Goal: Information Seeking & Learning: Learn about a topic

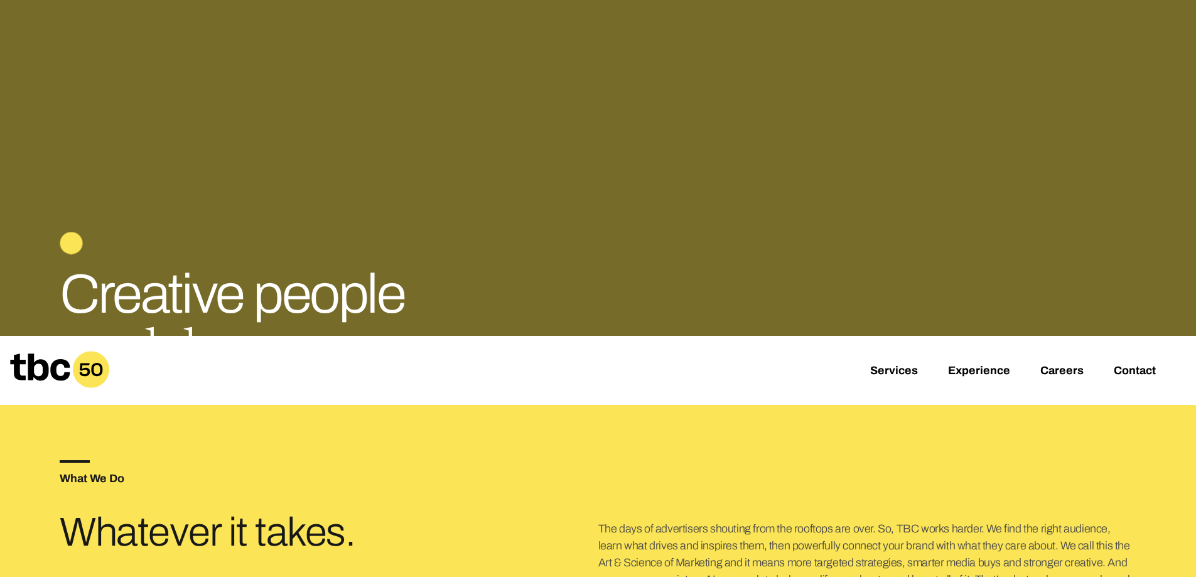
scroll to position [68, 0]
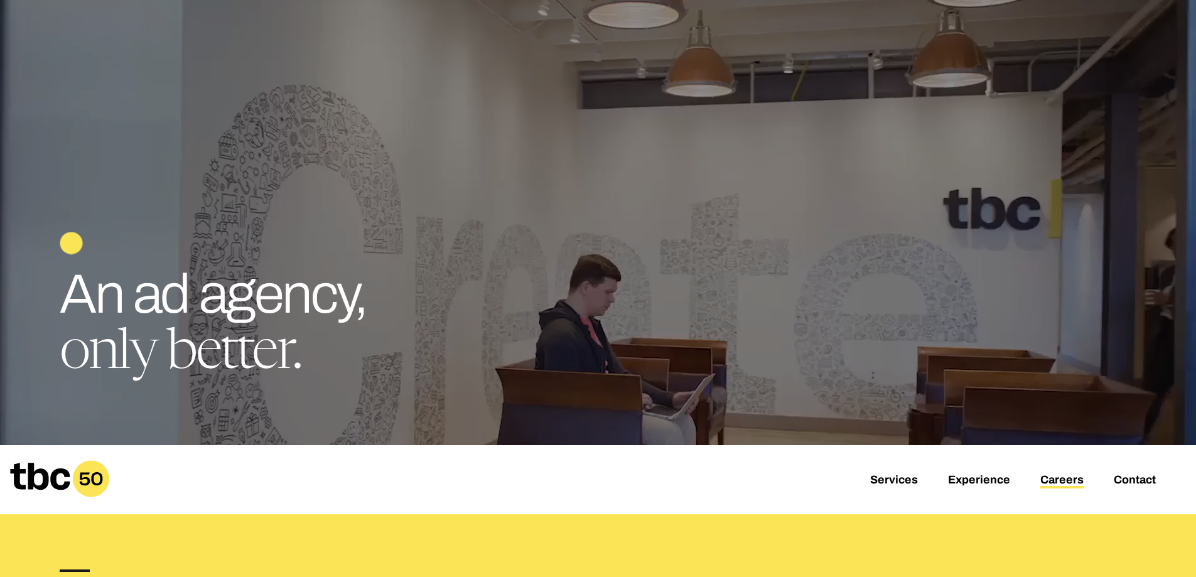
click at [1059, 482] on link "Careers" at bounding box center [1061, 480] width 43 height 15
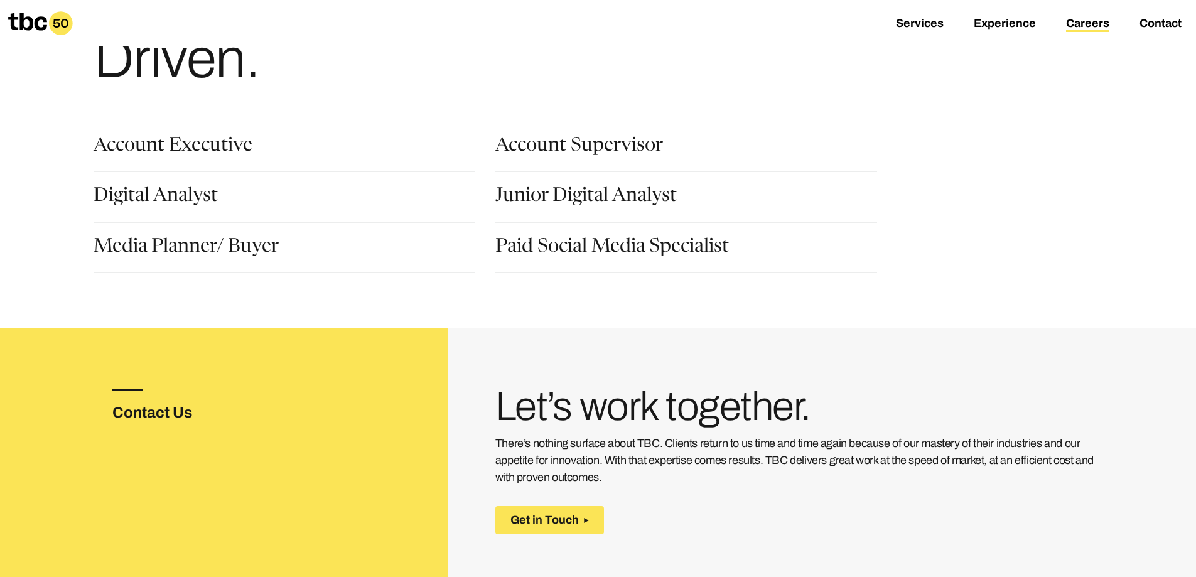
scroll to position [126, 0]
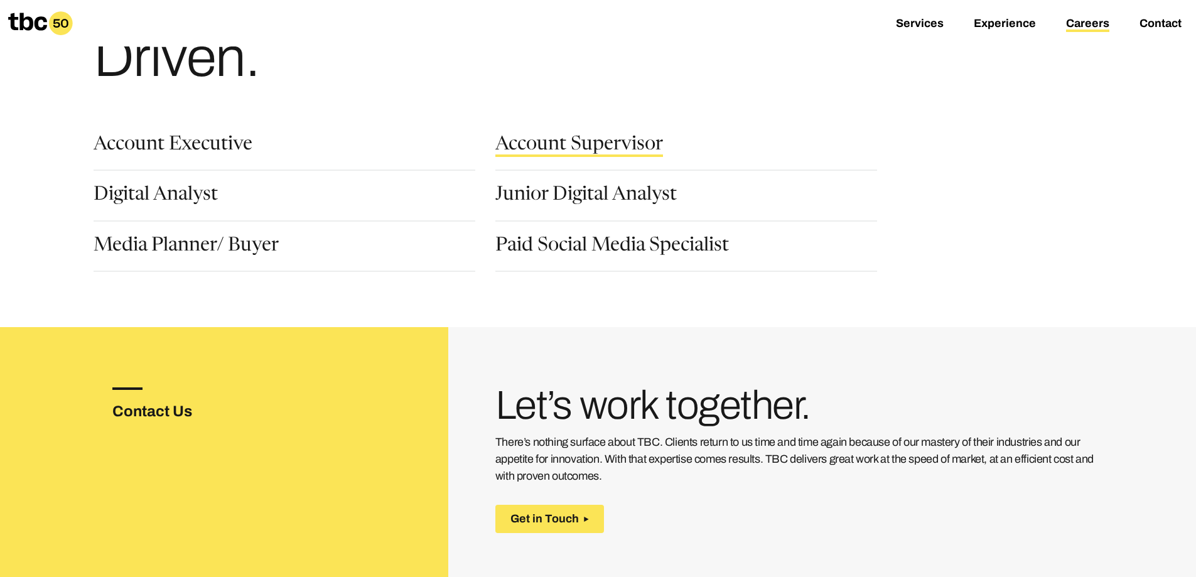
click at [596, 138] on link "Account Supervisor" at bounding box center [579, 146] width 168 height 21
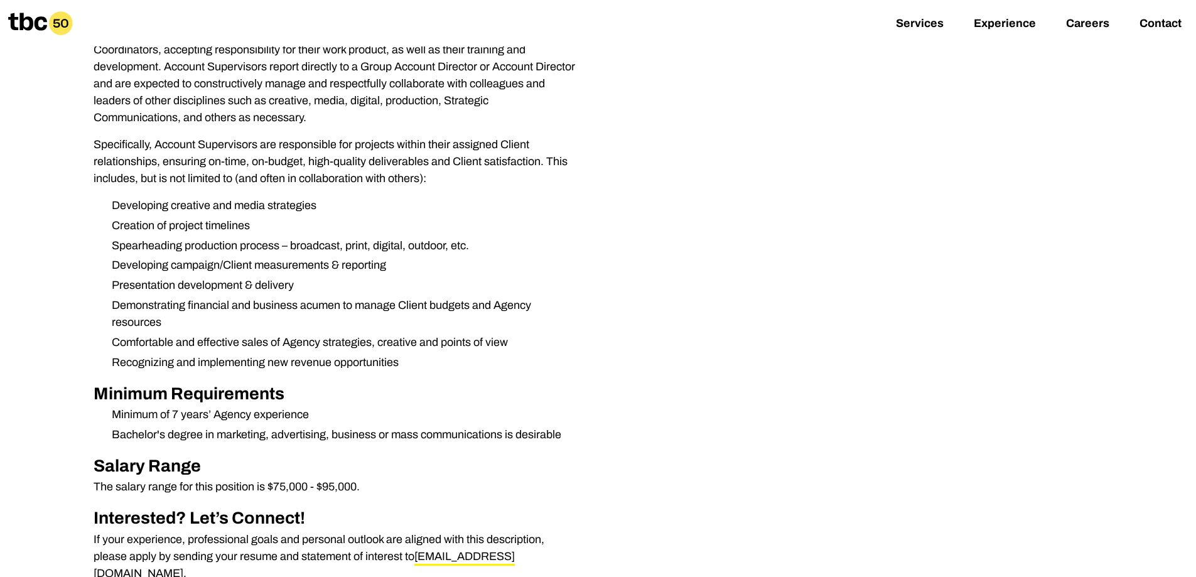
scroll to position [377, 0]
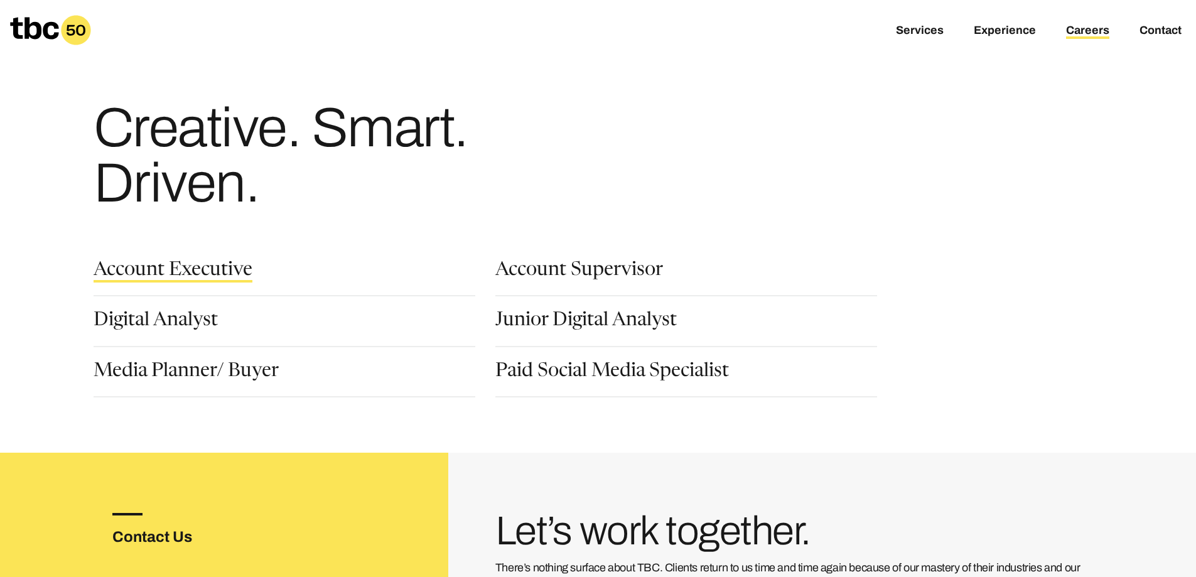
click at [239, 267] on link "Account Executive" at bounding box center [173, 271] width 159 height 21
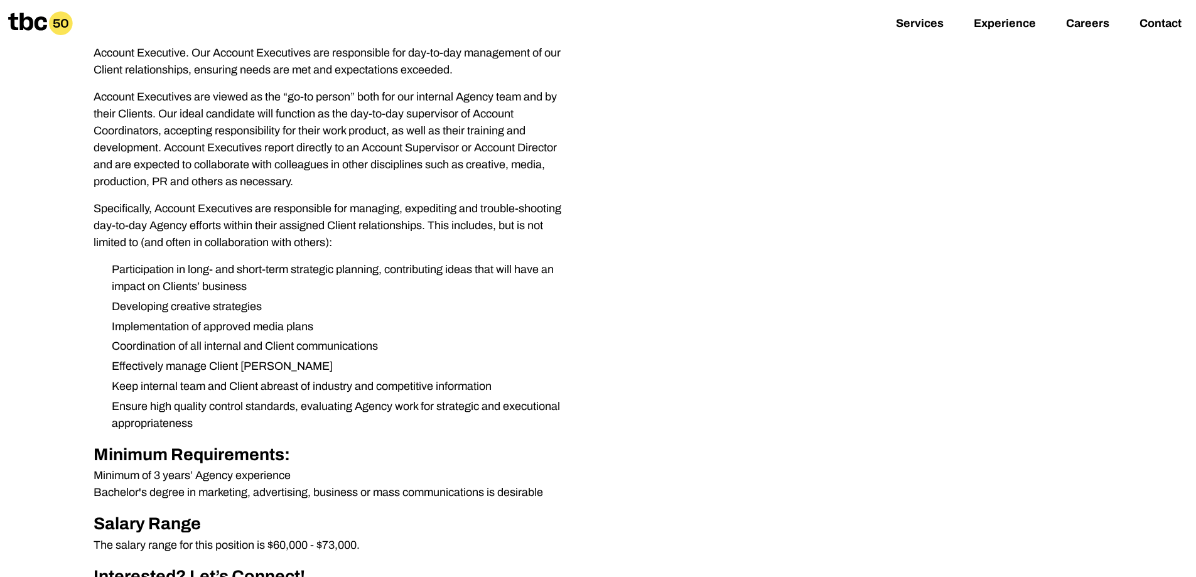
scroll to position [251, 0]
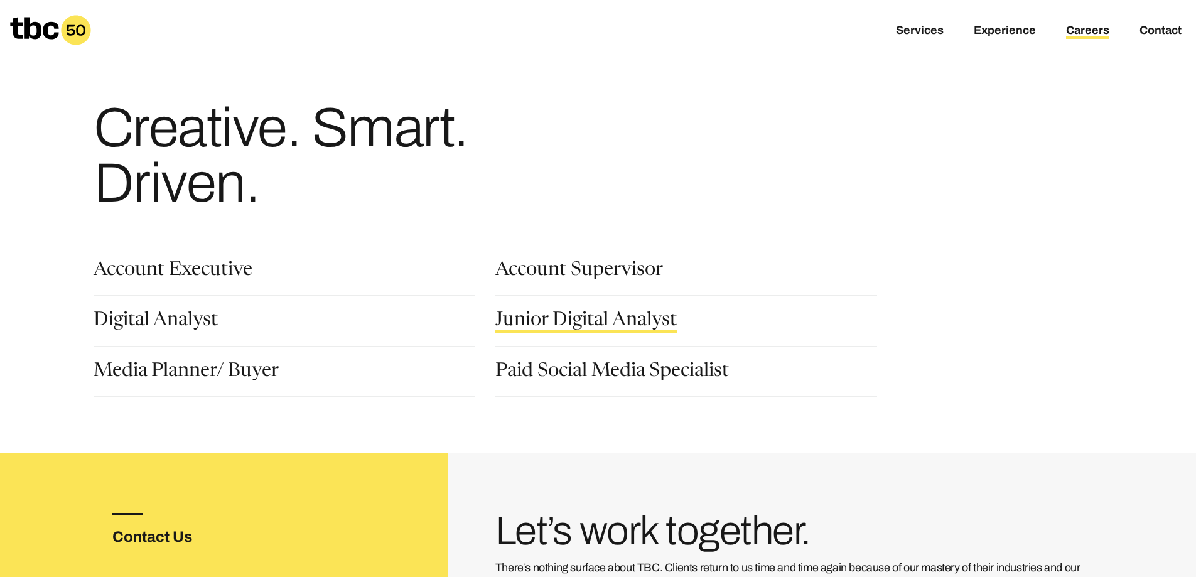
click at [555, 314] on link "Junior Digital Analyst" at bounding box center [585, 321] width 181 height 21
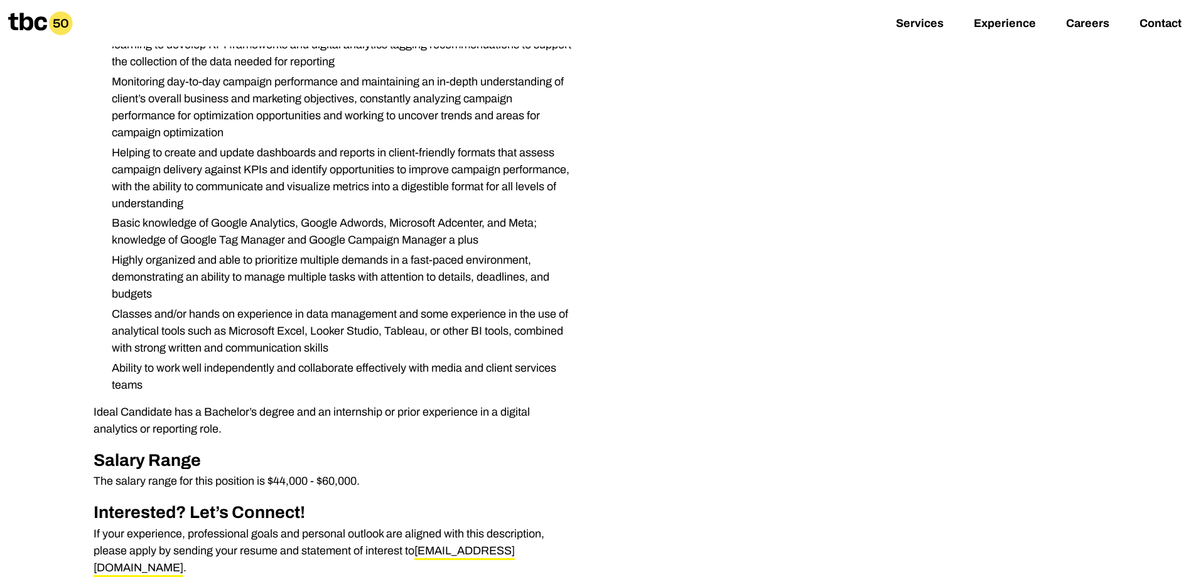
scroll to position [439, 0]
